Goal: Information Seeking & Learning: Learn about a topic

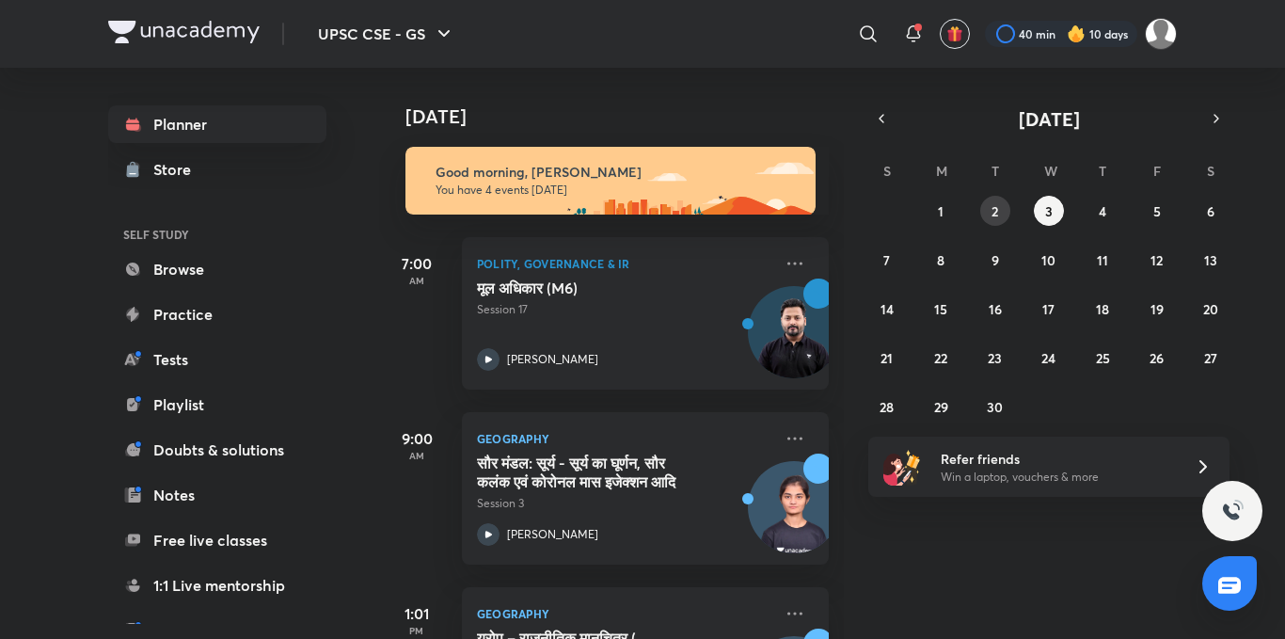
click at [1003, 217] on button "2" at bounding box center [995, 211] width 30 height 30
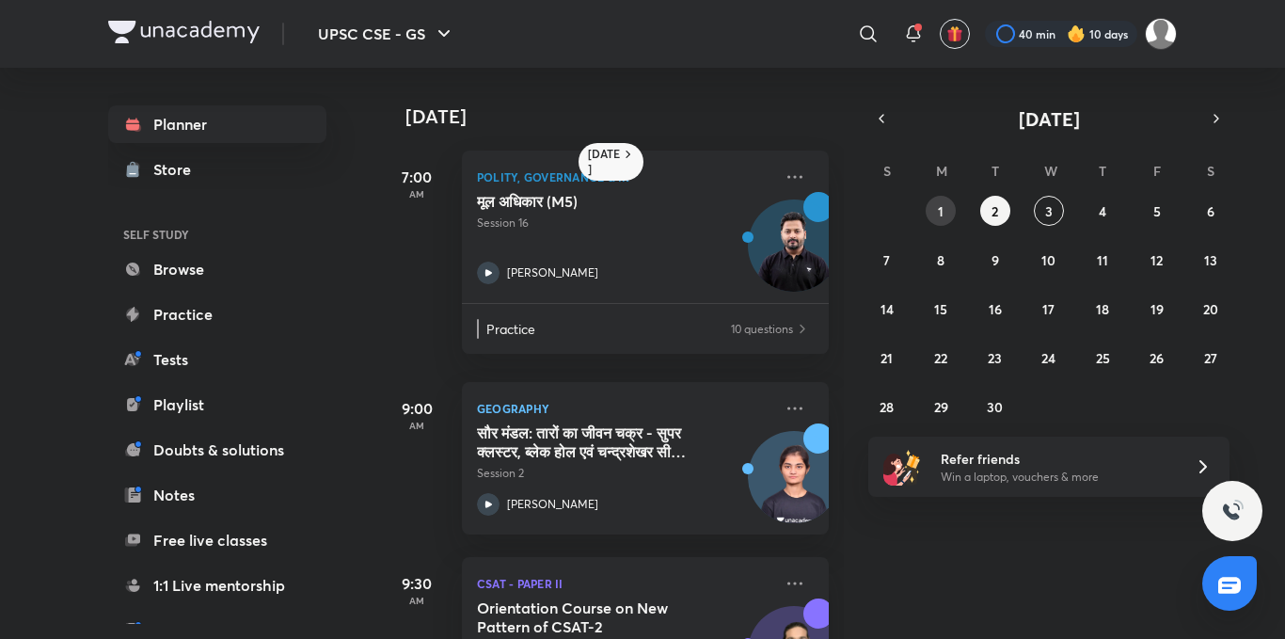
click at [942, 208] on abbr "1" at bounding box center [941, 211] width 6 height 18
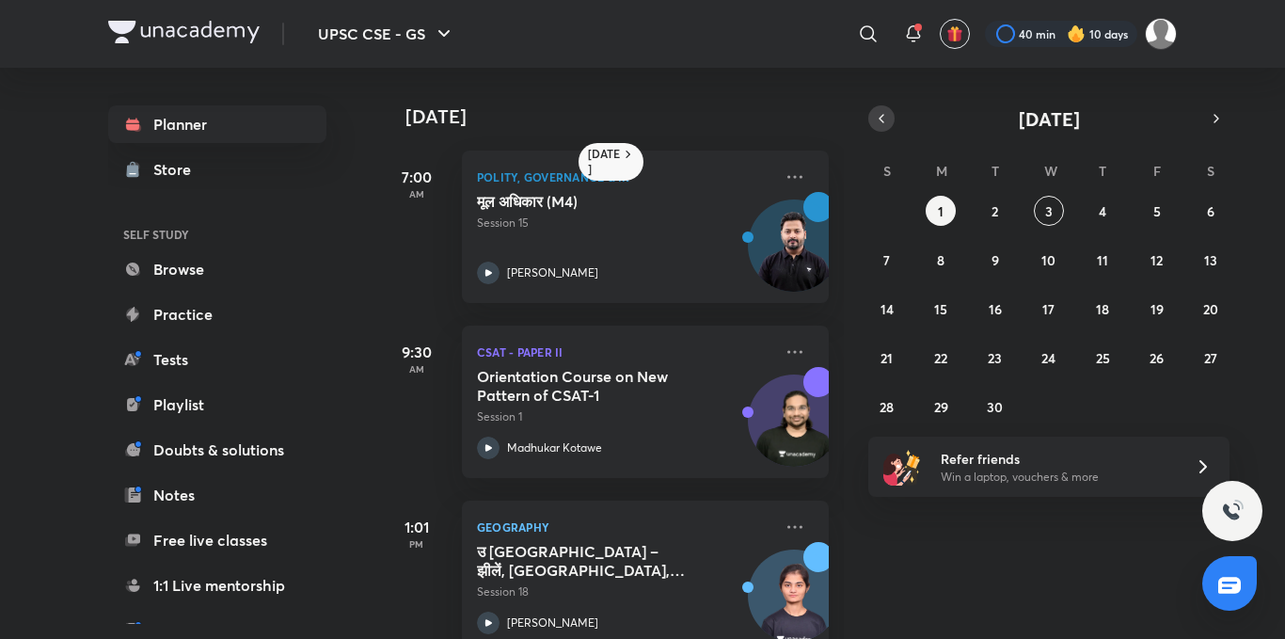
click at [883, 119] on icon "button" at bounding box center [881, 118] width 15 height 17
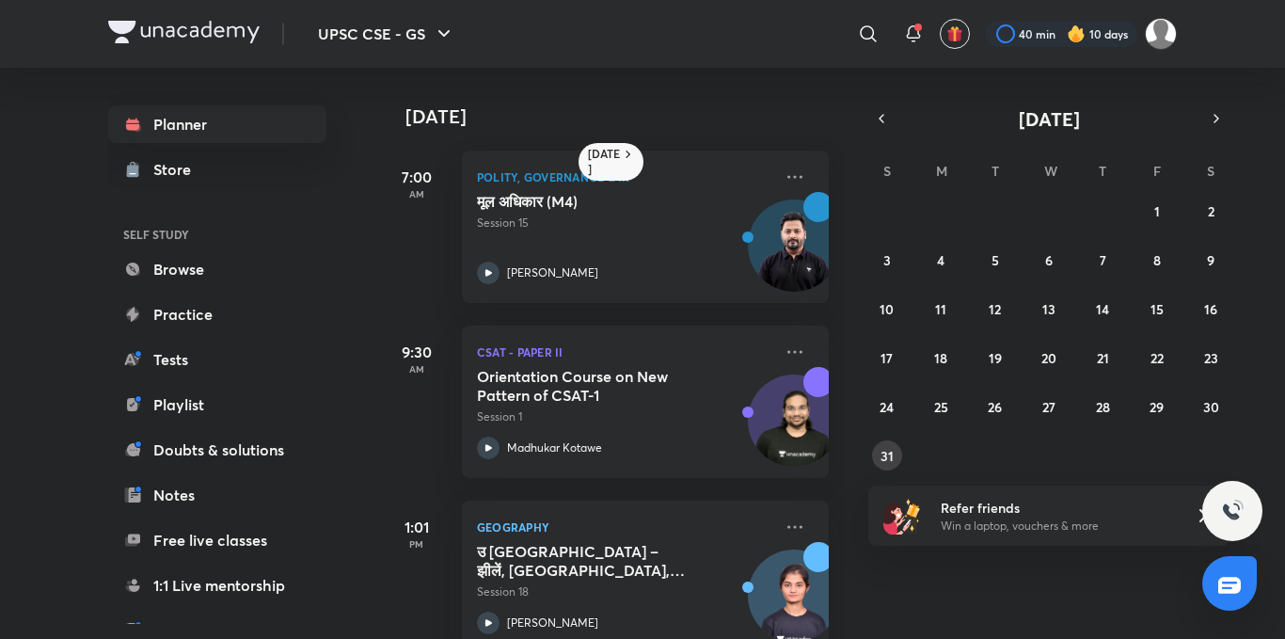
click at [887, 454] on abbr "31" at bounding box center [887, 456] width 13 height 18
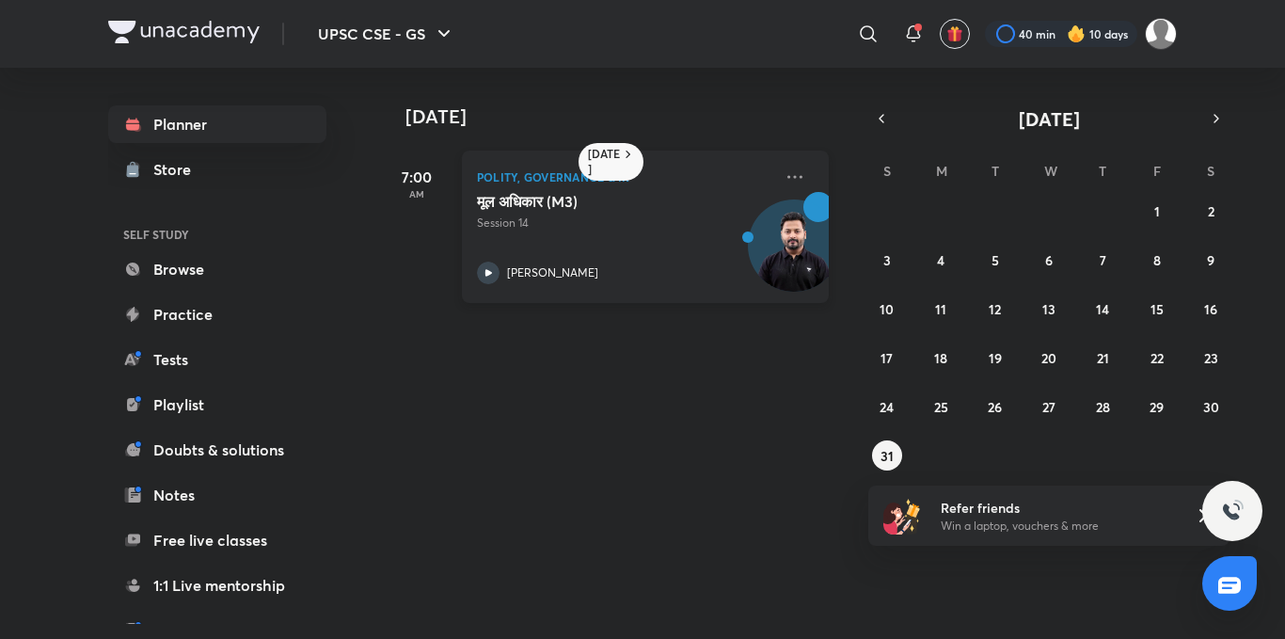
click at [486, 271] on icon at bounding box center [489, 272] width 7 height 7
